Goal: Task Accomplishment & Management: Complete application form

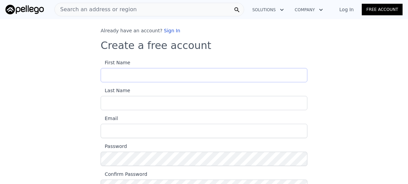
click at [224, 73] on input "First Name" at bounding box center [204, 75] width 207 height 14
type input "[PERSON_NAME]"
type input "[EMAIL_ADDRESS][DOMAIN_NAME]"
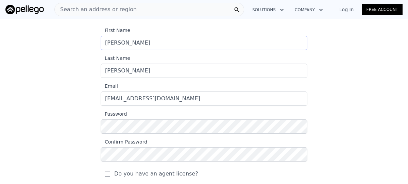
scroll to position [33, 0]
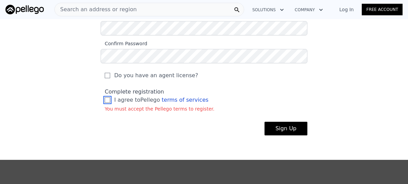
click at [105, 99] on input "I agree to Pellego terms of services" at bounding box center [107, 99] width 5 height 5
checkbox input "true"
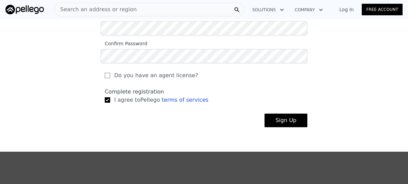
click at [286, 119] on button "Sign Up" at bounding box center [286, 121] width 43 height 14
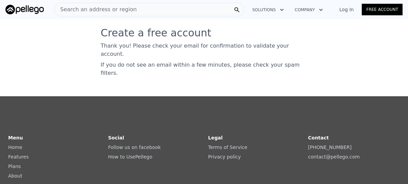
scroll to position [0, 0]
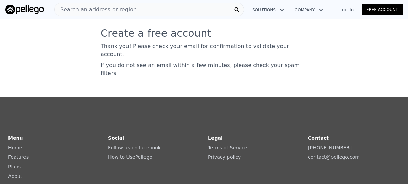
click at [279, 9] on icon "button" at bounding box center [282, 10] width 7 height 8
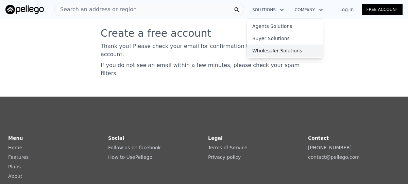
click at [285, 50] on link "Wholesaler Solutions" at bounding box center [285, 51] width 76 height 12
